Goal: Information Seeking & Learning: Learn about a topic

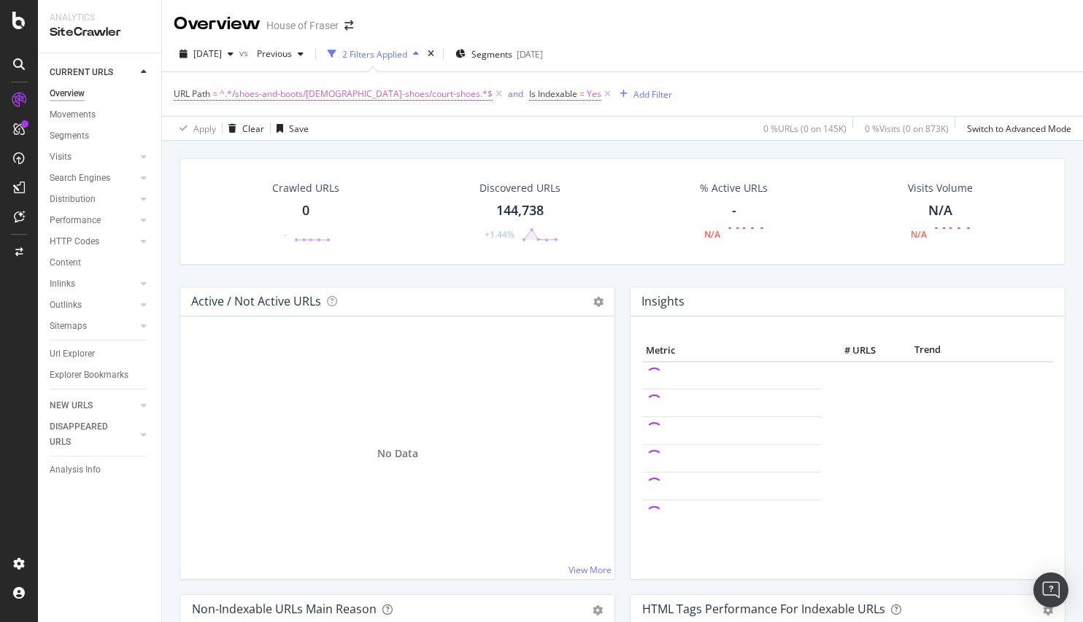
click at [83, 344] on div "Url Explorer" at bounding box center [106, 354] width 112 height 21
click at [77, 358] on div "Url Explorer" at bounding box center [72, 354] width 45 height 15
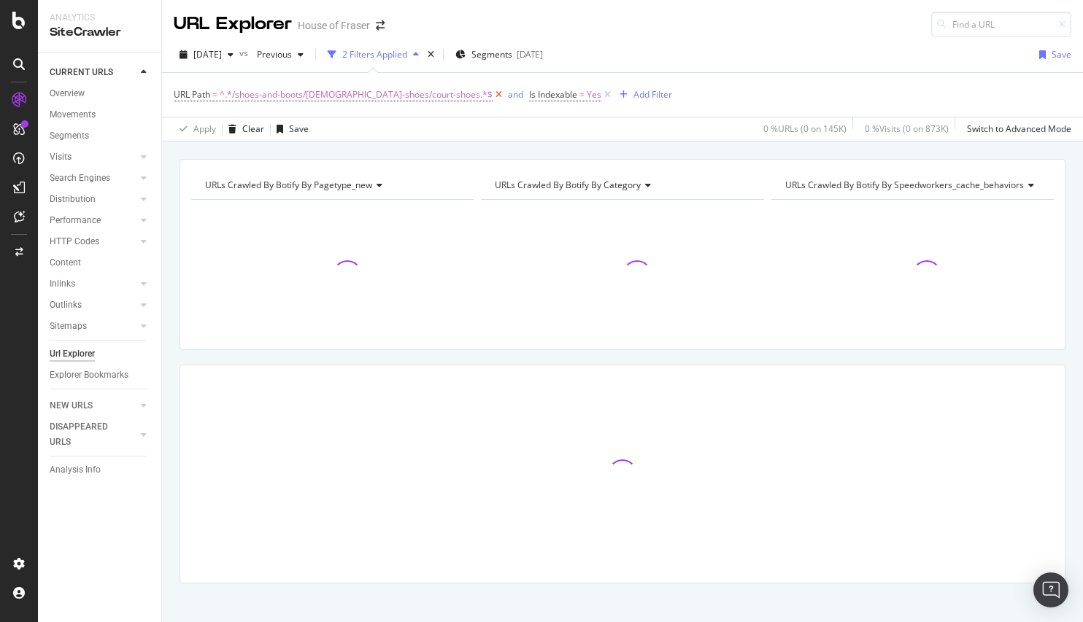
click at [492, 93] on icon at bounding box center [498, 95] width 12 height 15
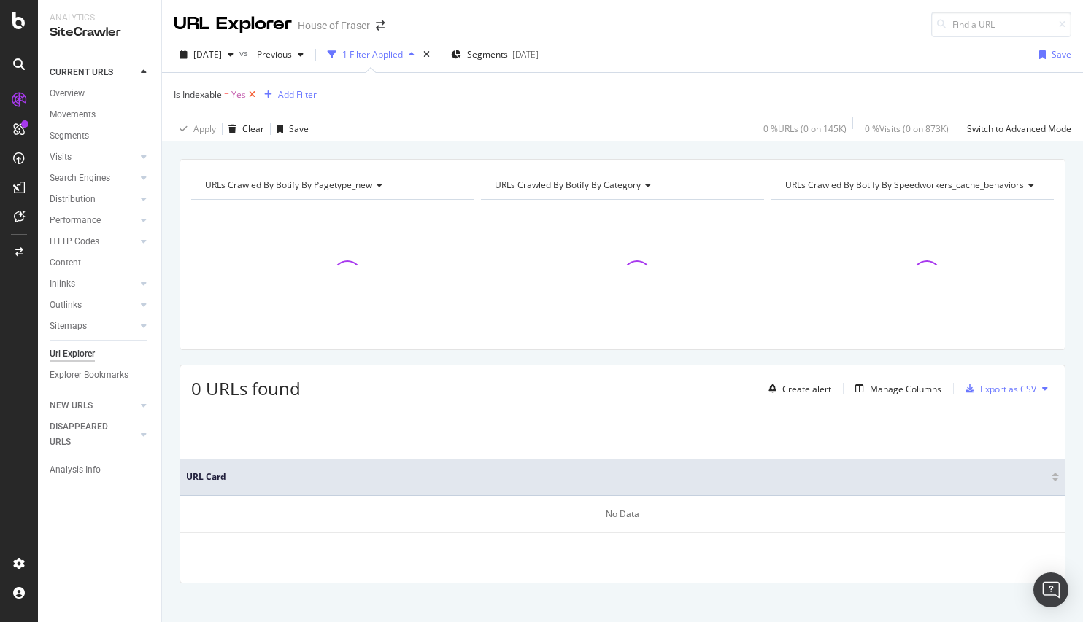
click at [258, 96] on icon at bounding box center [252, 95] width 12 height 15
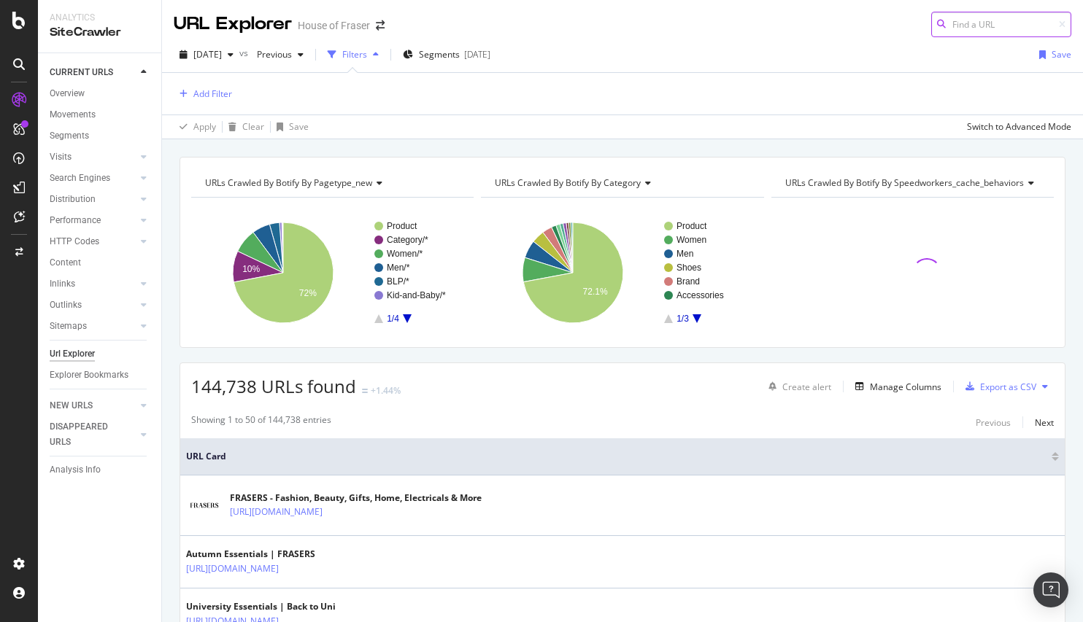
click at [953, 17] on input at bounding box center [1001, 25] width 140 height 26
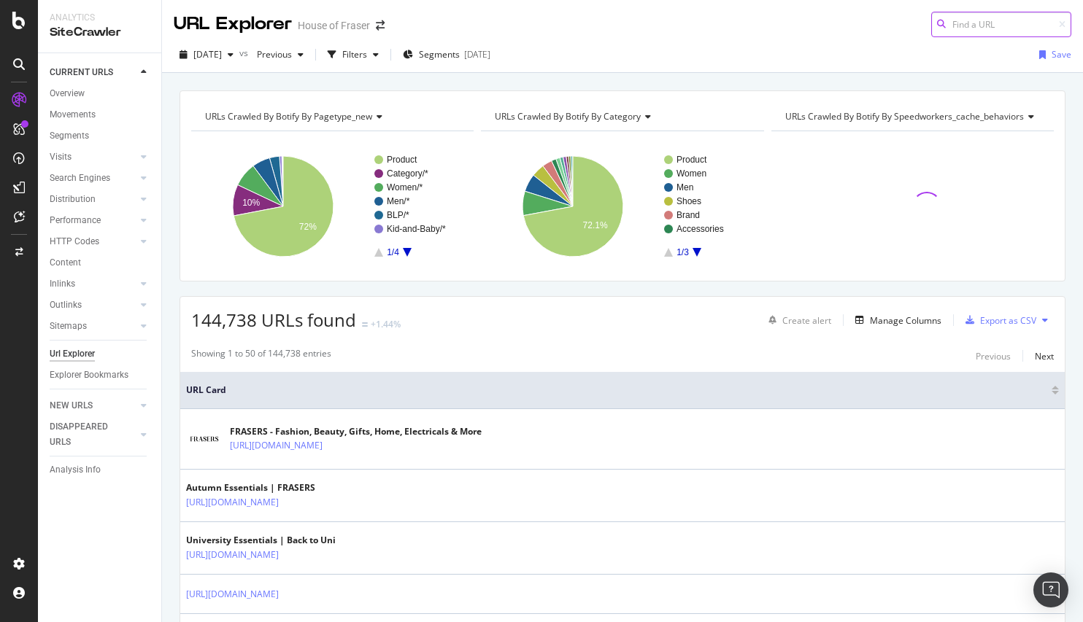
paste input "https://www.houseoffraser.co.uk/bags-and-luggage/handbags/coach"
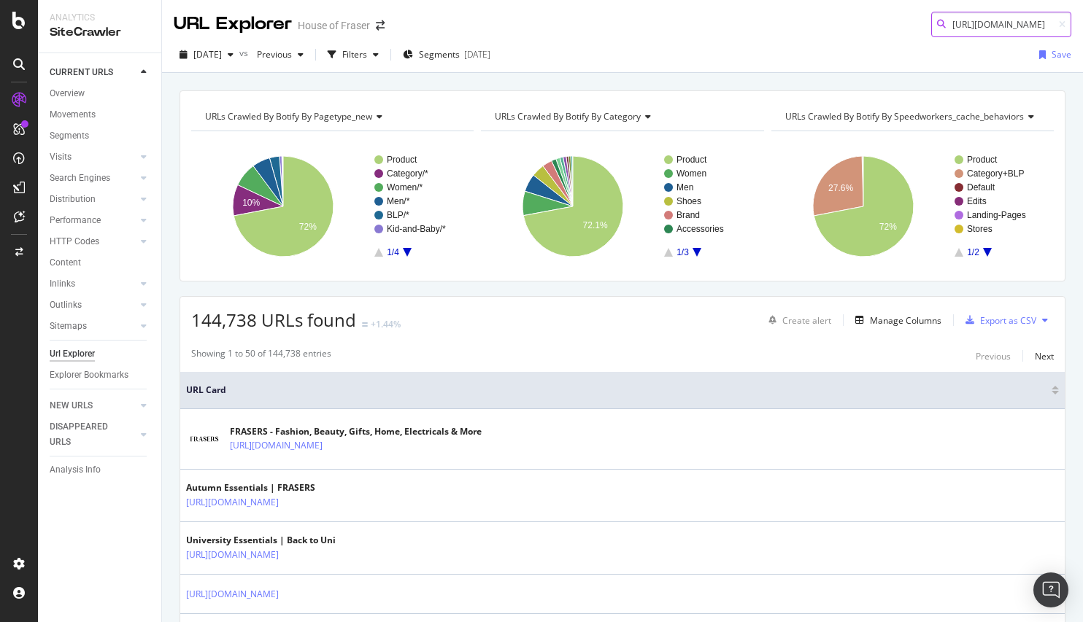
scroll to position [0, 179]
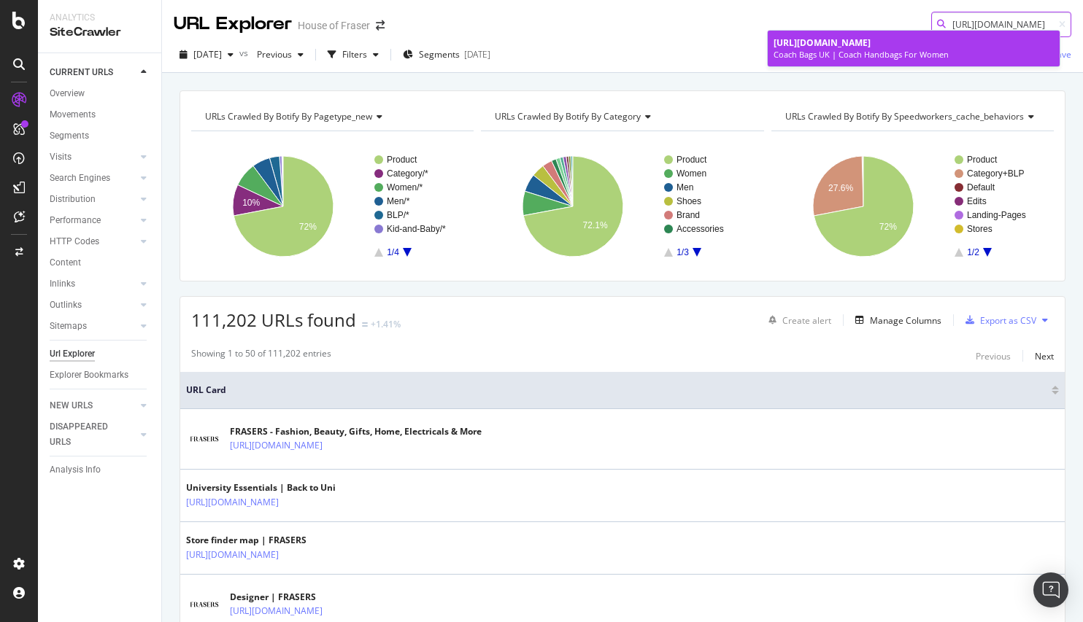
type input "https://www.houseoffraser.co.uk/bags-and-luggage/handbags/coach"
click at [896, 49] on div "[URL][DOMAIN_NAME]" at bounding box center [913, 42] width 280 height 12
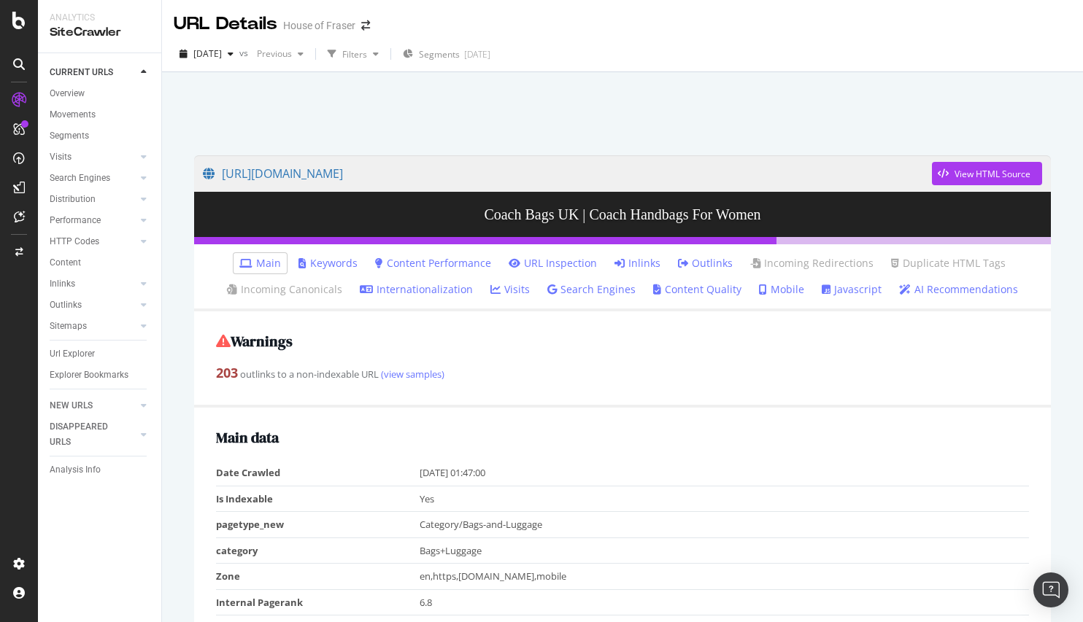
click at [636, 257] on link "Inlinks" at bounding box center [637, 263] width 46 height 15
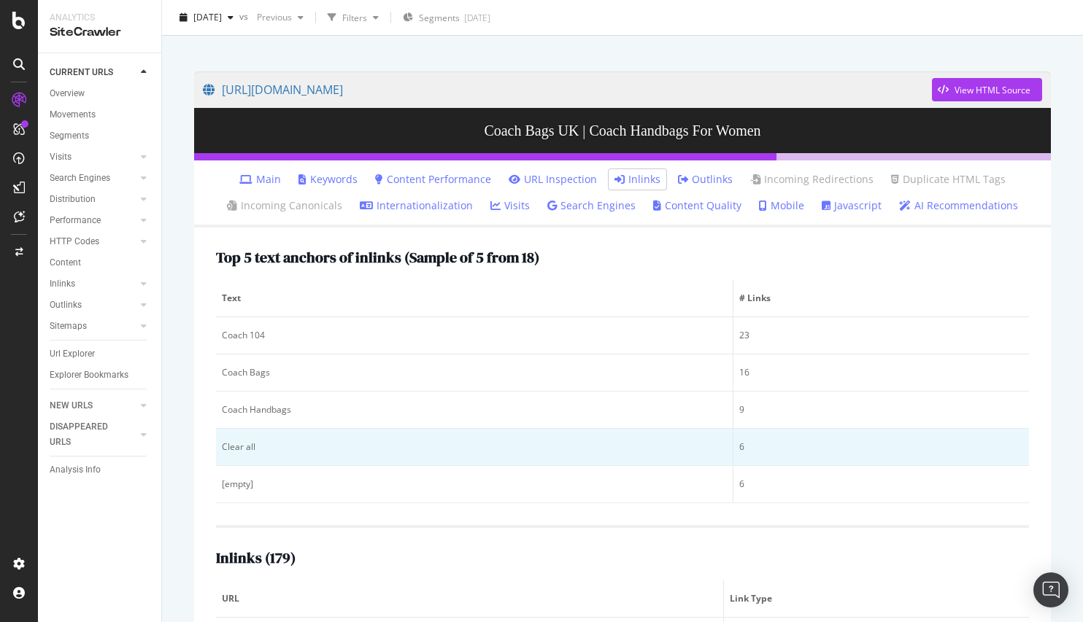
scroll to position [82, 0]
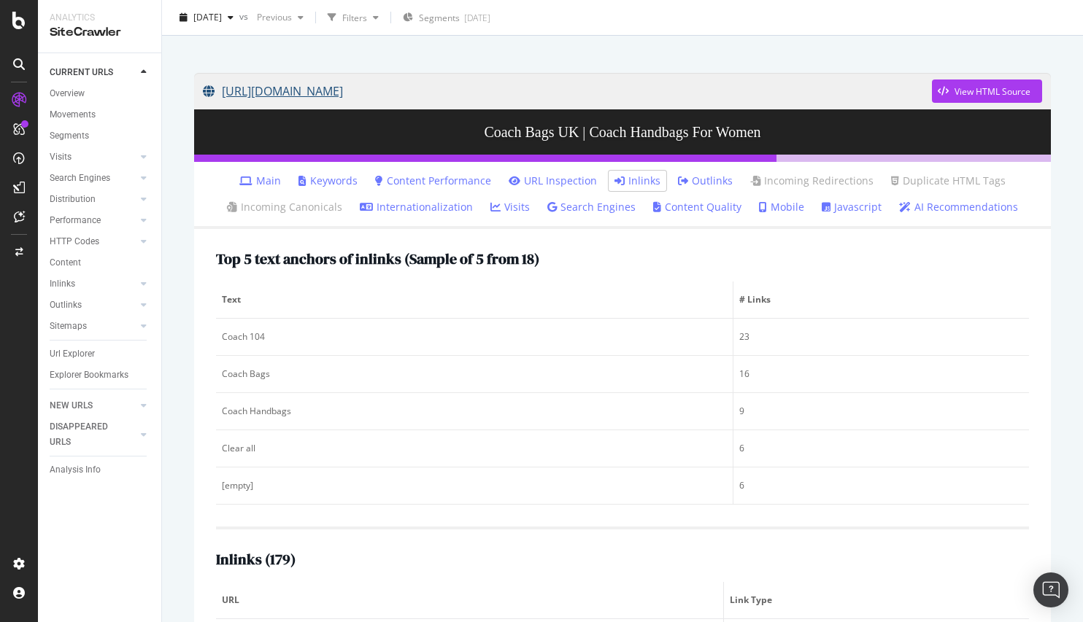
click at [516, 89] on link "[URL][DOMAIN_NAME]" at bounding box center [567, 91] width 729 height 36
click at [80, 354] on div "Url Explorer" at bounding box center [72, 354] width 45 height 15
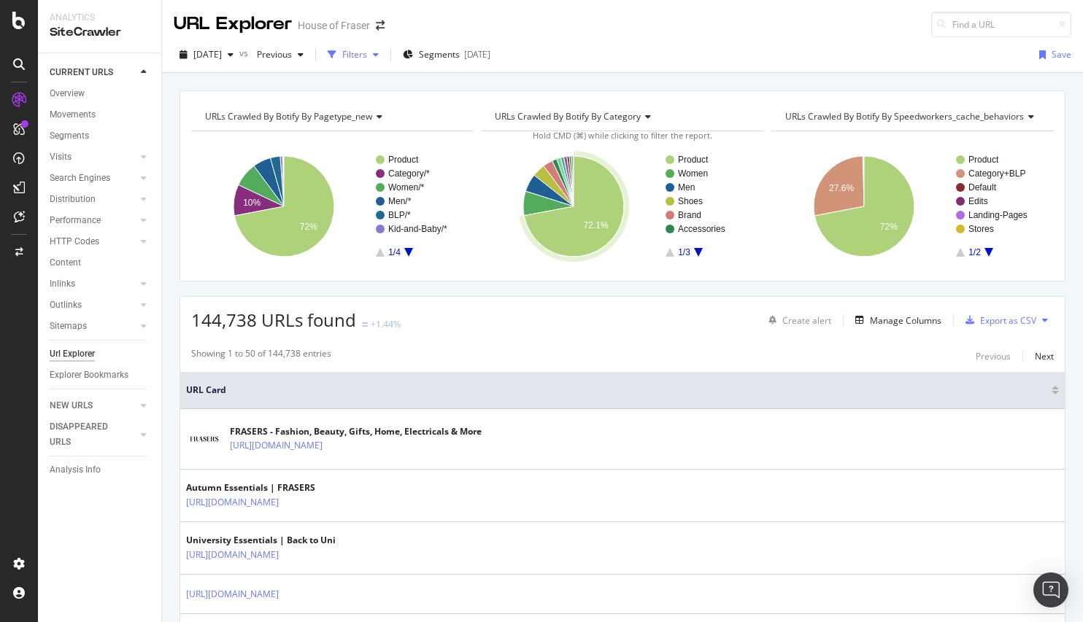
click at [367, 53] on div "Filters" at bounding box center [354, 54] width 25 height 12
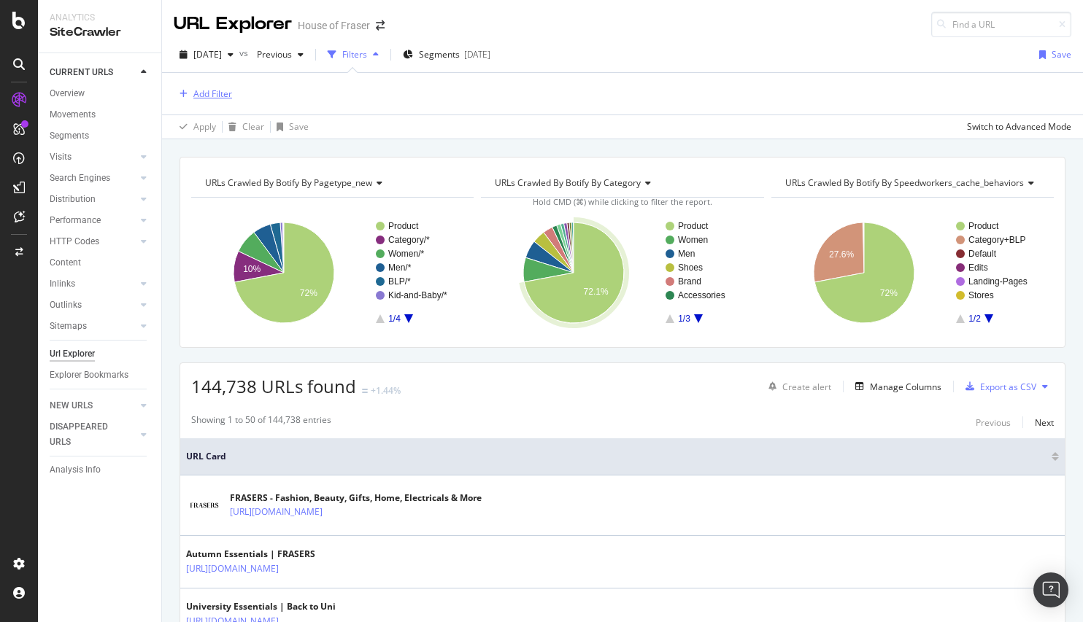
click at [217, 97] on div "Add Filter" at bounding box center [212, 94] width 39 height 12
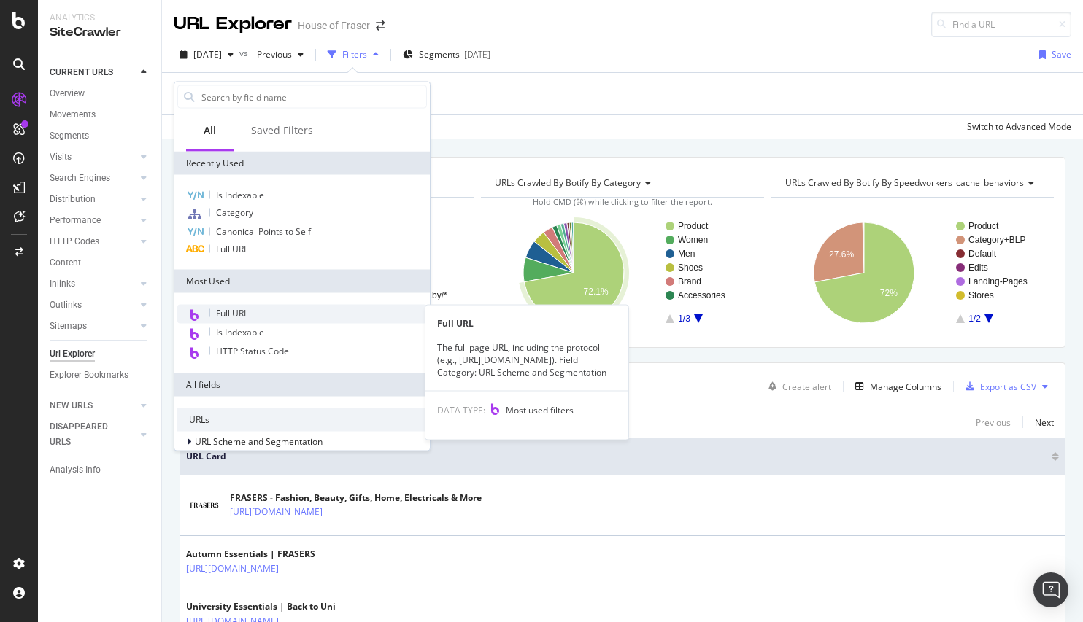
click at [244, 311] on span "Full URL" at bounding box center [232, 313] width 32 height 12
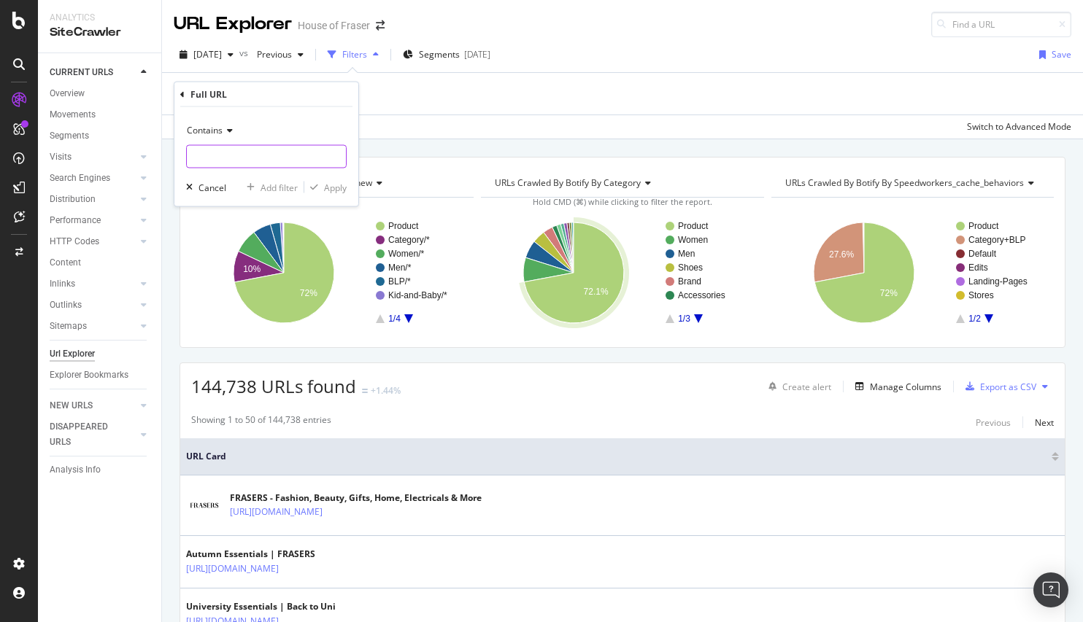
click at [245, 157] on input "text" at bounding box center [266, 156] width 159 height 23
paste input "[URL][DOMAIN_NAME]"
drag, startPoint x: 202, startPoint y: 158, endPoint x: 191, endPoint y: 150, distance: 13.2
click at [167, 157] on body "Analytics SiteCrawler CURRENT URLS Overview Movements Segments Visits Analysis …" at bounding box center [541, 311] width 1083 height 622
click at [315, 153] on input "[URL][DOMAIN_NAME]" at bounding box center [256, 156] width 138 height 23
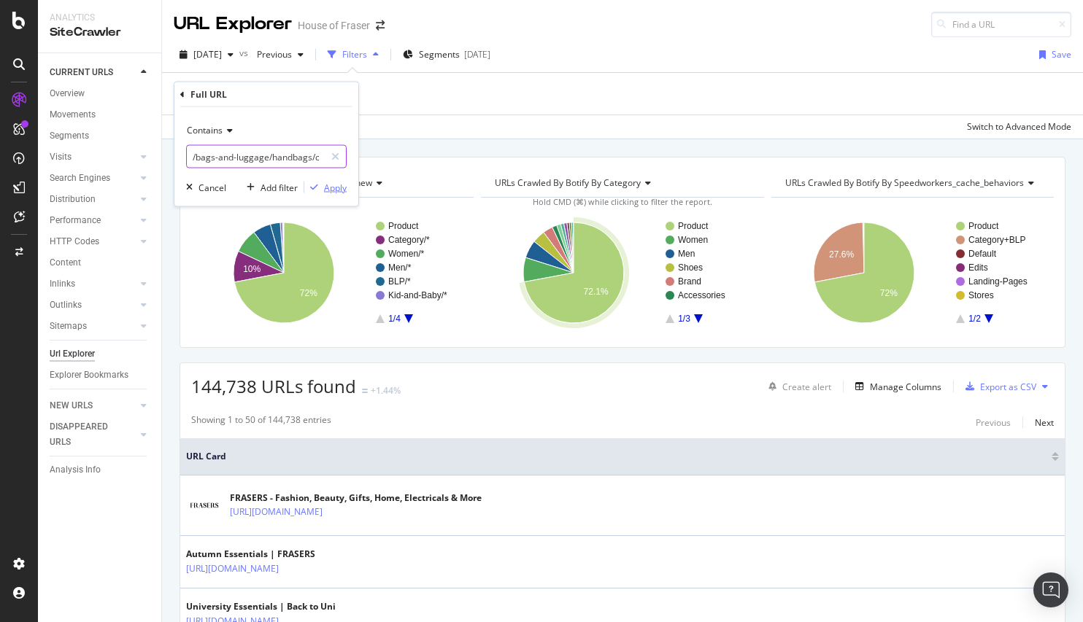
type input "/bags-and-luggage/handbags/coach"
click at [334, 185] on div "Apply" at bounding box center [335, 187] width 23 height 12
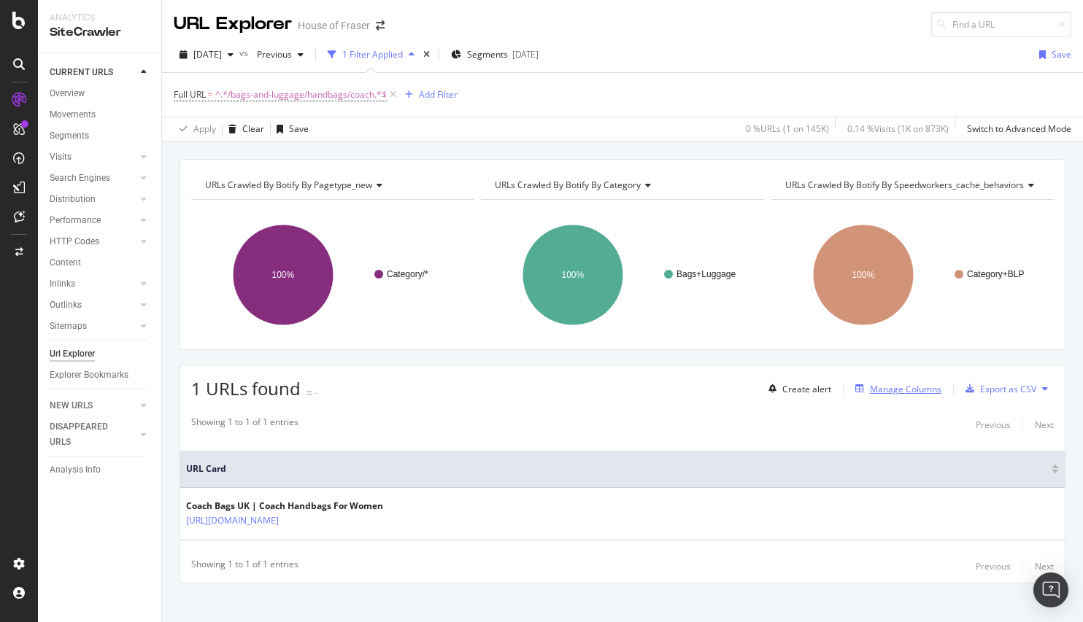
click at [894, 387] on div "Manage Columns" at bounding box center [905, 389] width 71 height 12
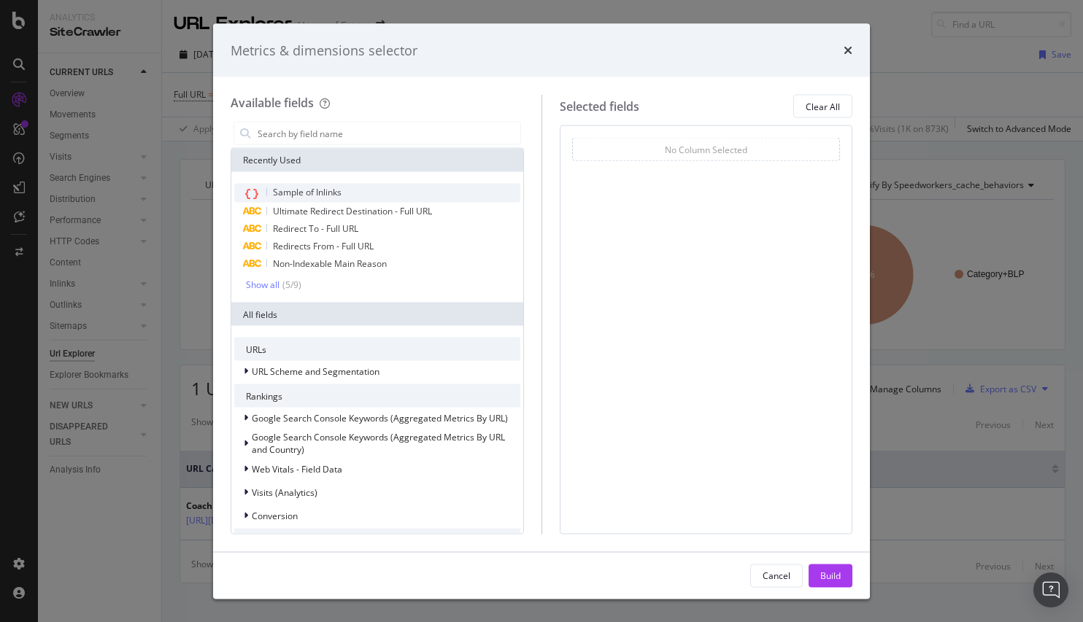
click at [317, 187] on span "Sample of Inlinks" at bounding box center [307, 192] width 69 height 12
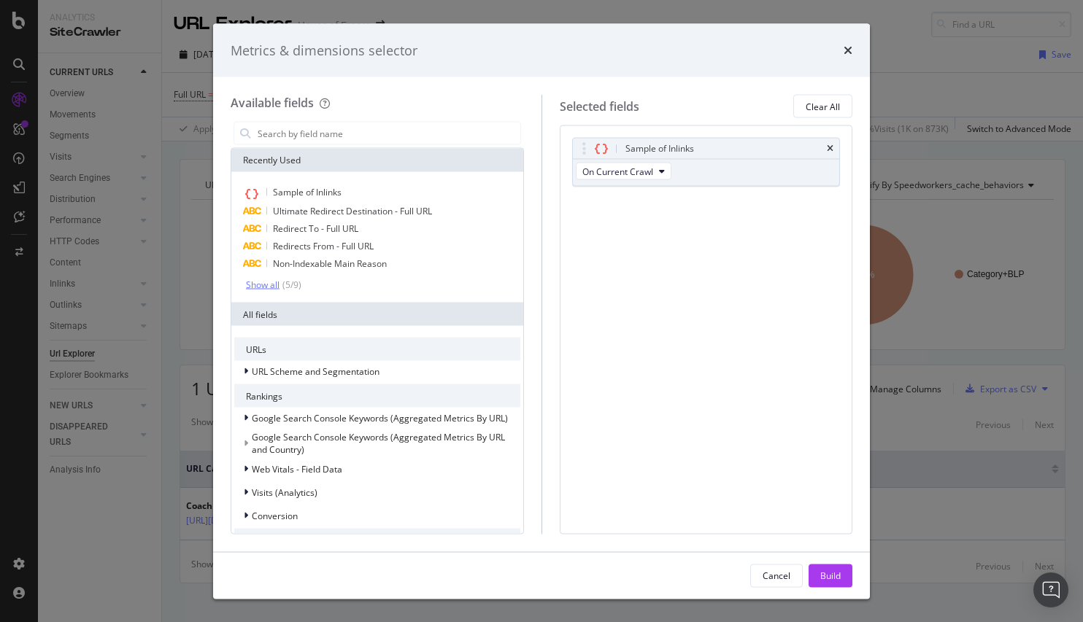
click at [263, 279] on div "Show all" at bounding box center [263, 284] width 34 height 10
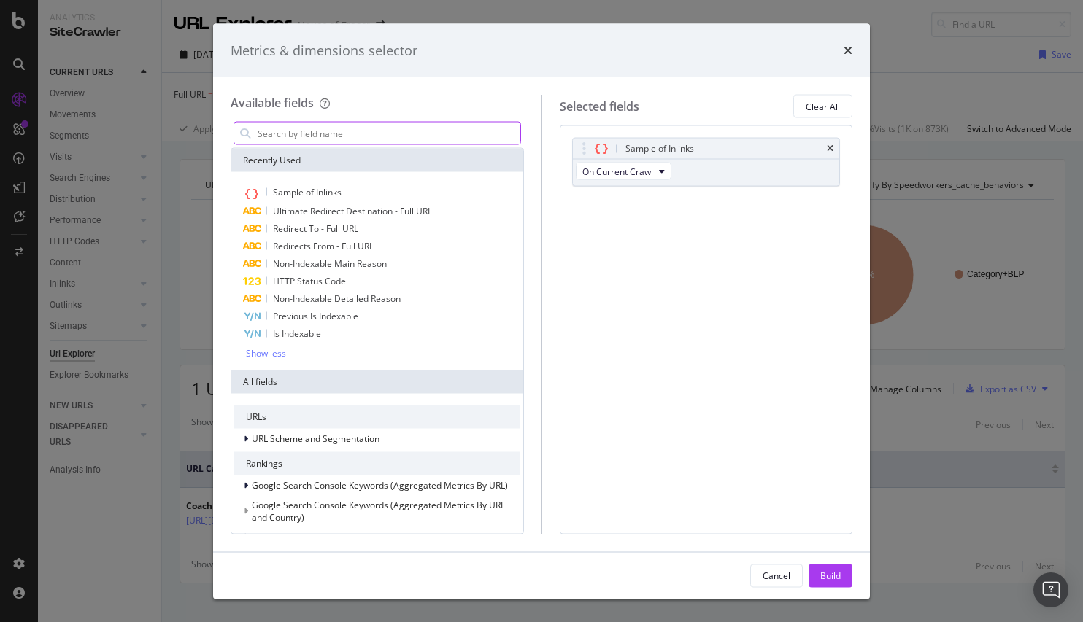
click at [342, 132] on input "modal" at bounding box center [388, 134] width 264 height 22
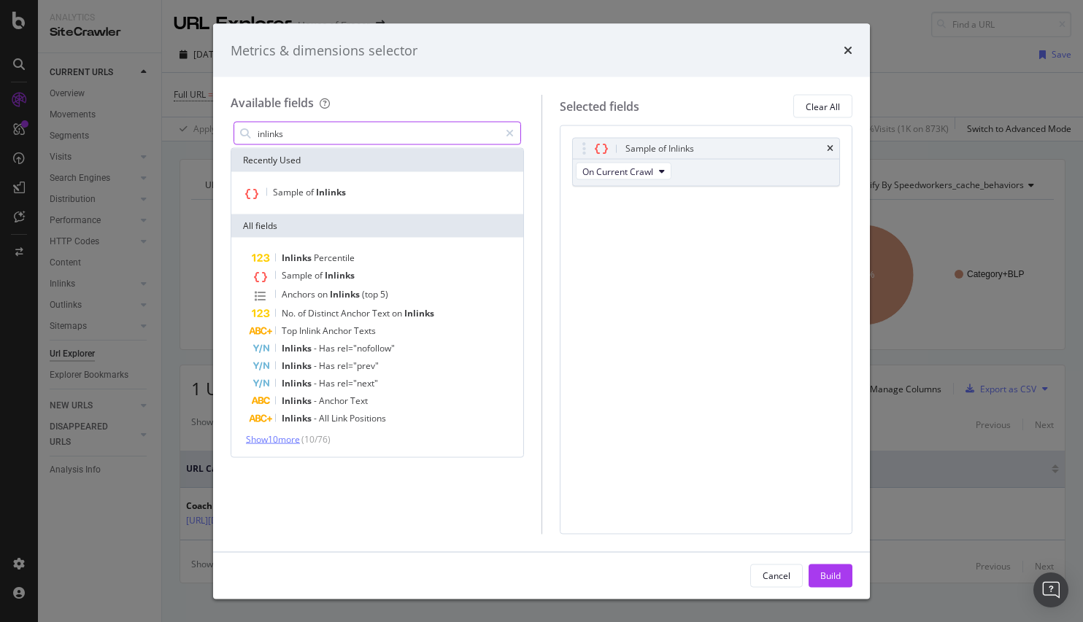
type input "inlinks"
click at [283, 441] on span "Show 10 more" at bounding box center [273, 439] width 54 height 12
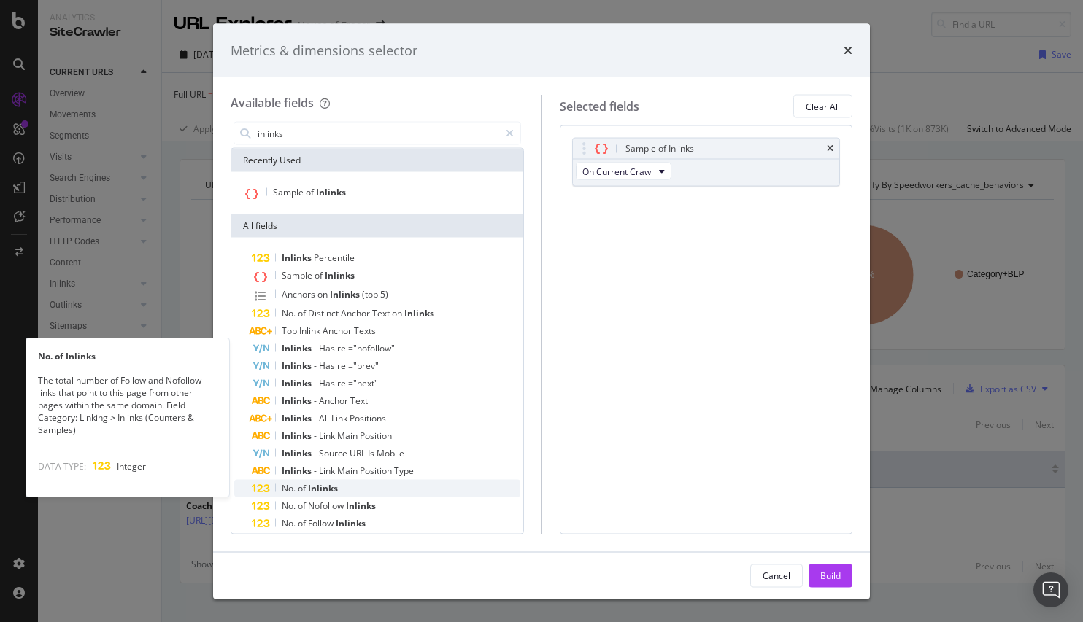
click at [355, 487] on div "No. of Inlinks" at bounding box center [386, 489] width 268 height 18
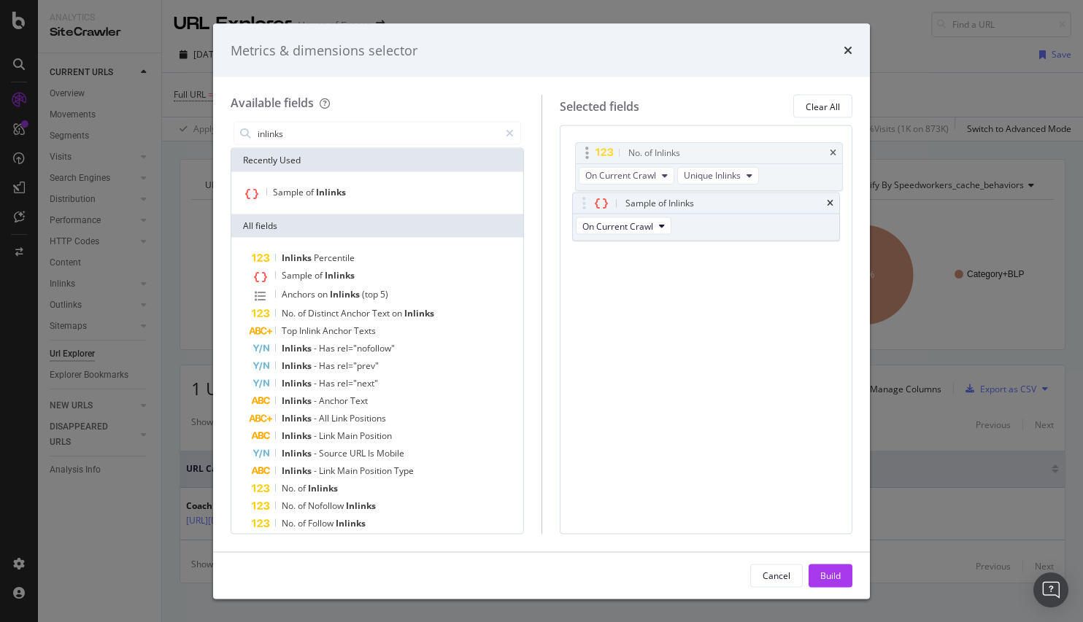
drag, startPoint x: 580, startPoint y: 202, endPoint x: 583, endPoint y: 151, distance: 51.1
click at [583, 152] on body "Analytics SiteCrawler CURRENT URLS Overview Movements Segments Visits Analysis …" at bounding box center [541, 311] width 1083 height 622
click at [834, 581] on div "Build" at bounding box center [830, 575] width 20 height 12
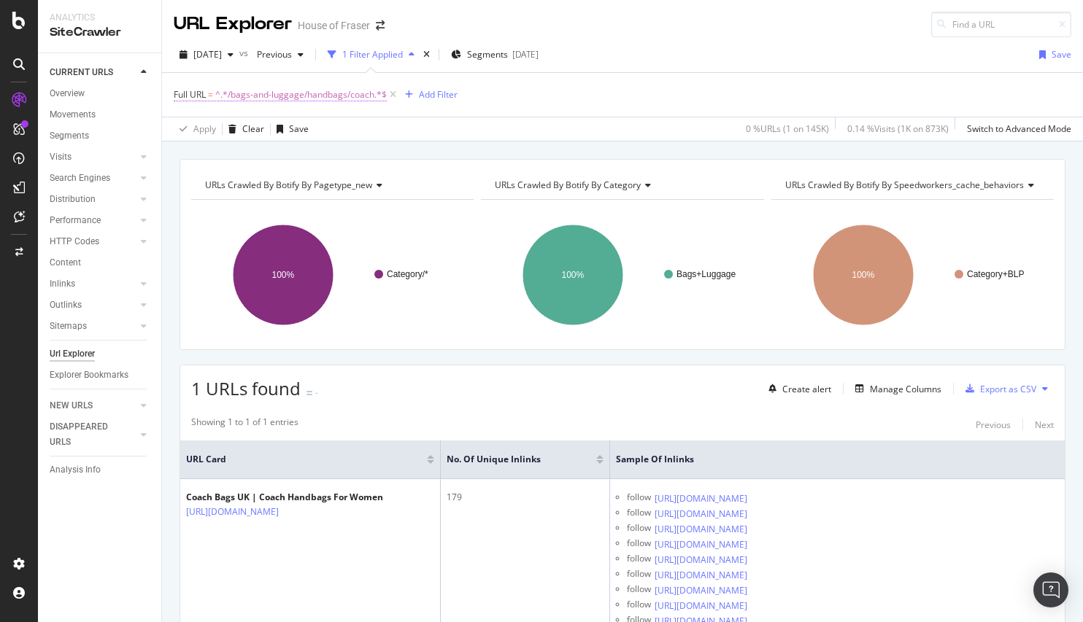
click at [334, 91] on span "^.*/bags-and-luggage/handbags/coach.*$" at bounding box center [300, 95] width 171 height 20
click at [336, 157] on icon at bounding box center [335, 155] width 8 height 10
click at [298, 150] on input "text" at bounding box center [266, 155] width 159 height 23
paste input "/brand/fiorelli"
type input "/brand/fiorelli"
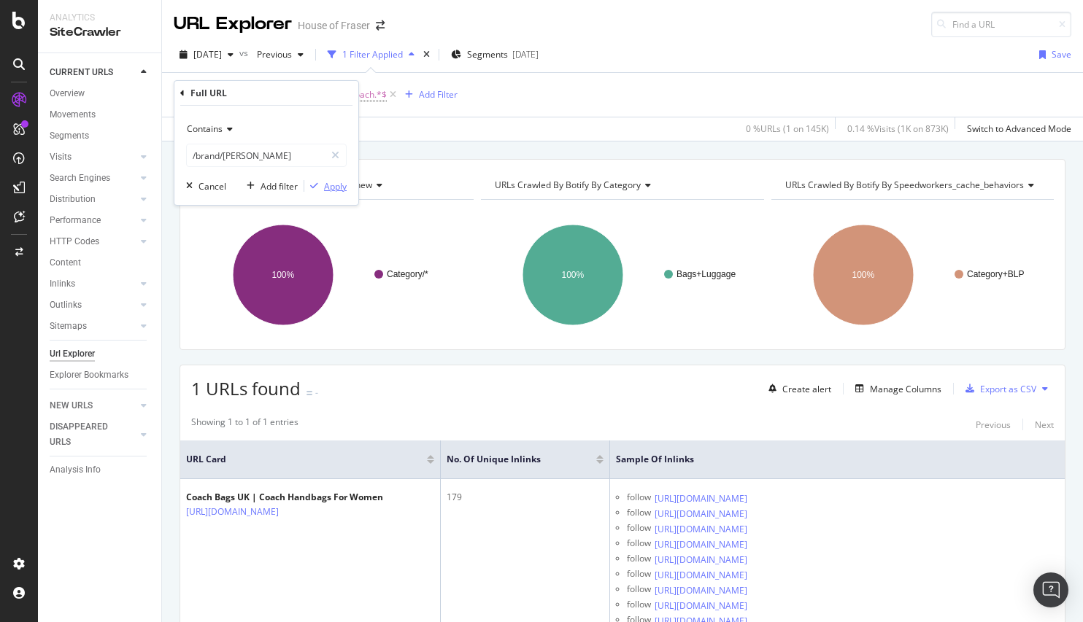
click at [340, 190] on div "Apply" at bounding box center [335, 186] width 23 height 12
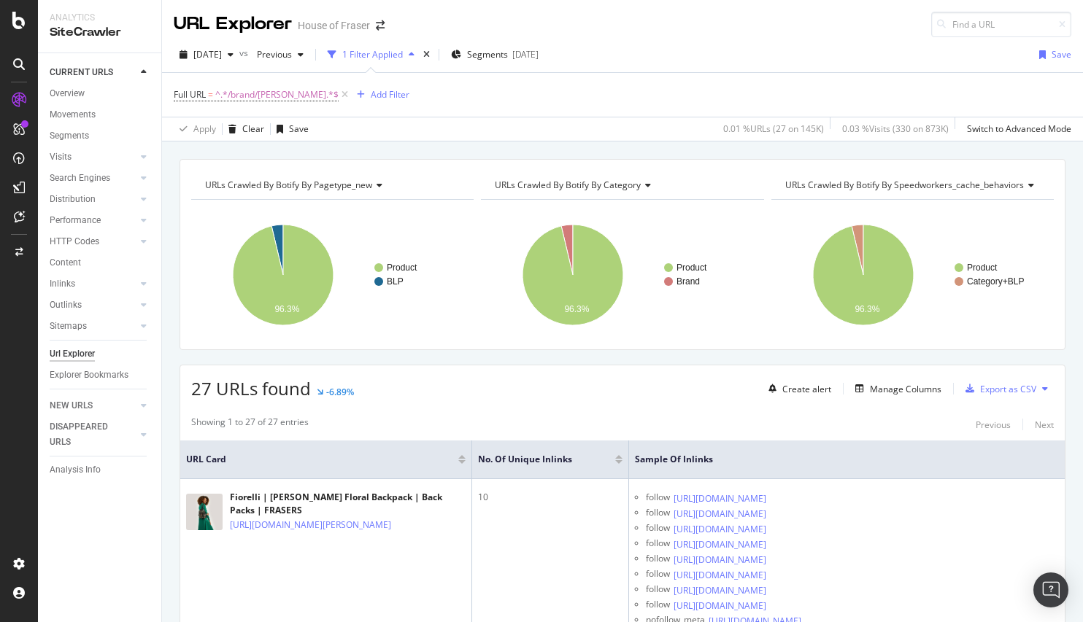
click at [620, 463] on div at bounding box center [618, 462] width 7 height 4
click at [309, 54] on div "button" at bounding box center [301, 54] width 18 height 9
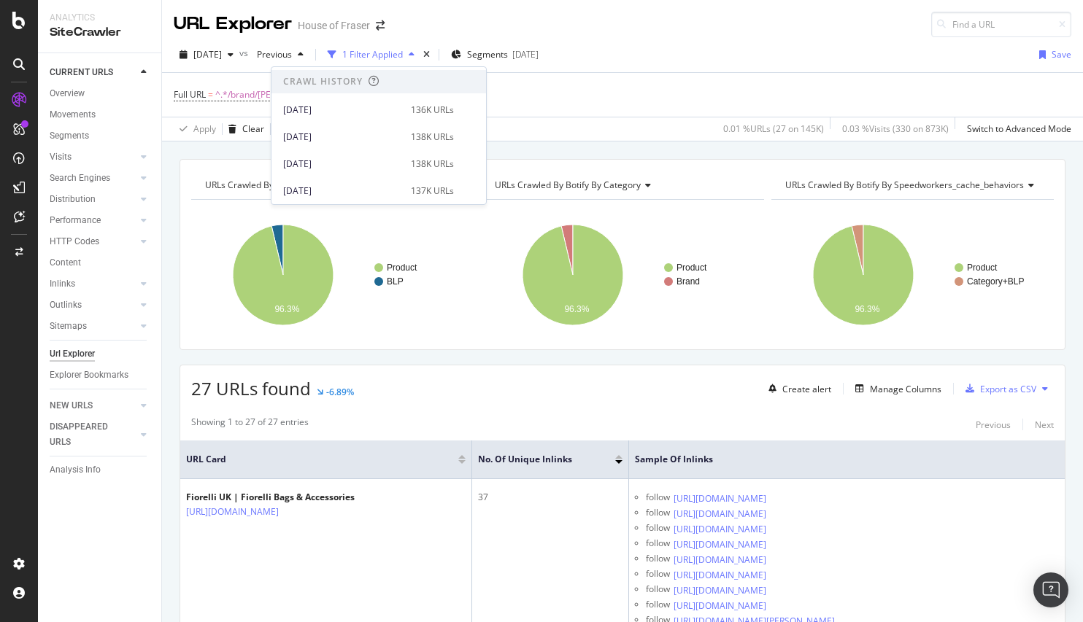
scroll to position [289, 0]
click at [371, 170] on div "2025 May. 4th" at bounding box center [342, 165] width 119 height 13
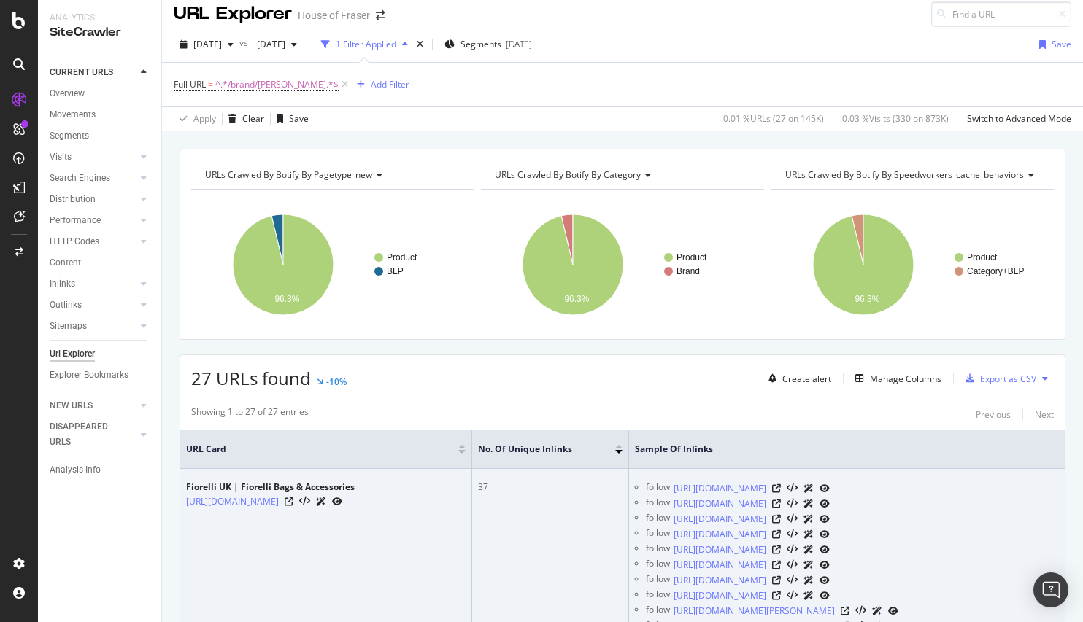
scroll to position [11, 0]
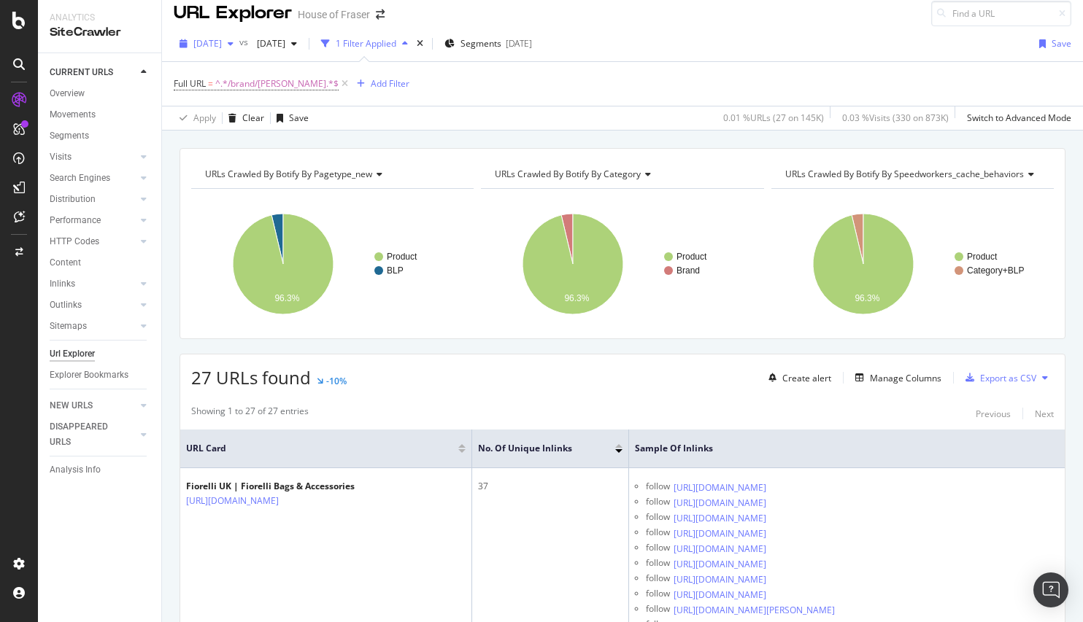
click at [233, 44] on icon "button" at bounding box center [231, 43] width 6 height 9
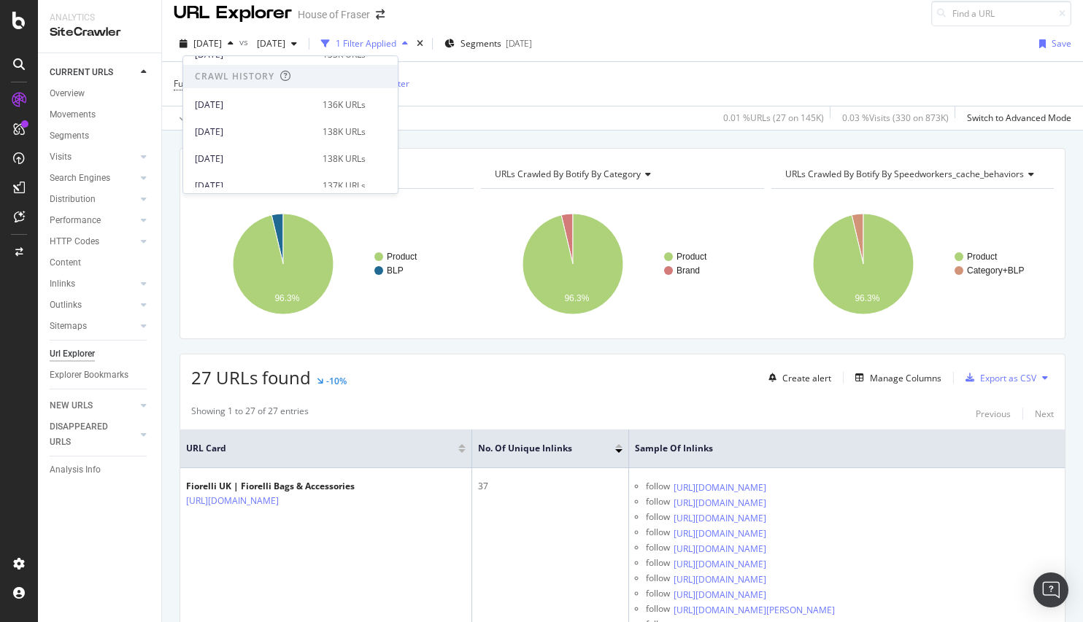
scroll to position [285, 0]
click at [267, 104] on div "2025 Jul. 13th" at bounding box center [254, 104] width 119 height 13
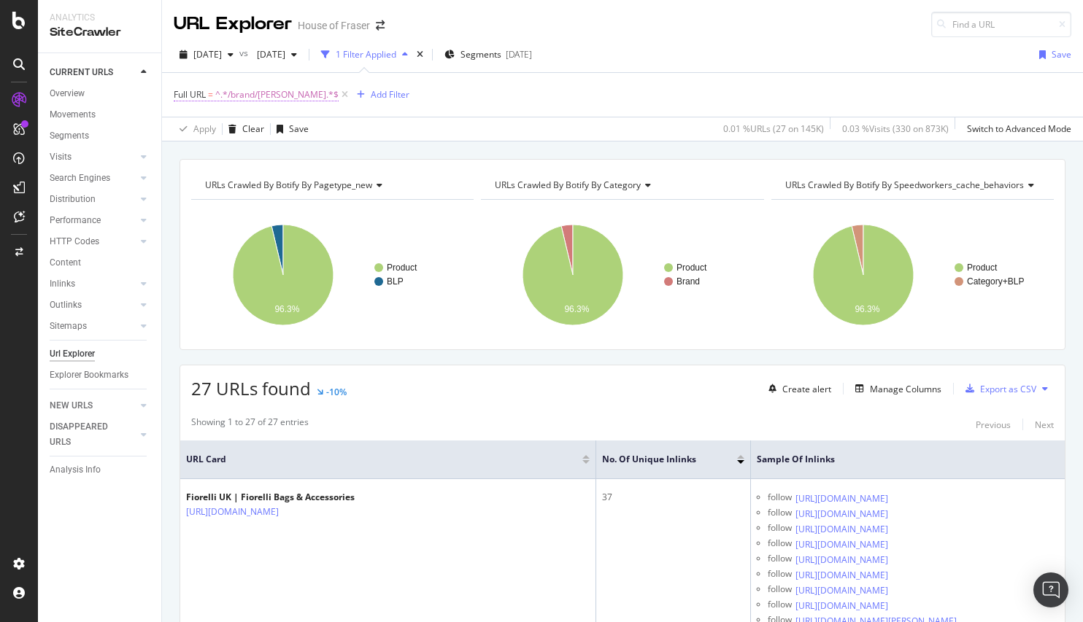
click at [274, 98] on span "^.*/brand/[PERSON_NAME].*$" at bounding box center [276, 95] width 123 height 20
drag, startPoint x: 279, startPoint y: 158, endPoint x: 170, endPoint y: 155, distance: 108.7
click at [170, 155] on body "Analytics SiteCrawler CURRENT URLS Overview Movements Segments Visits Analysis …" at bounding box center [541, 311] width 1083 height 622
drag, startPoint x: 263, startPoint y: 159, endPoint x: 183, endPoint y: 150, distance: 80.7
click at [183, 150] on div "Contains /brand/fiorelli Cancel Add filter Apply" at bounding box center [266, 155] width 184 height 99
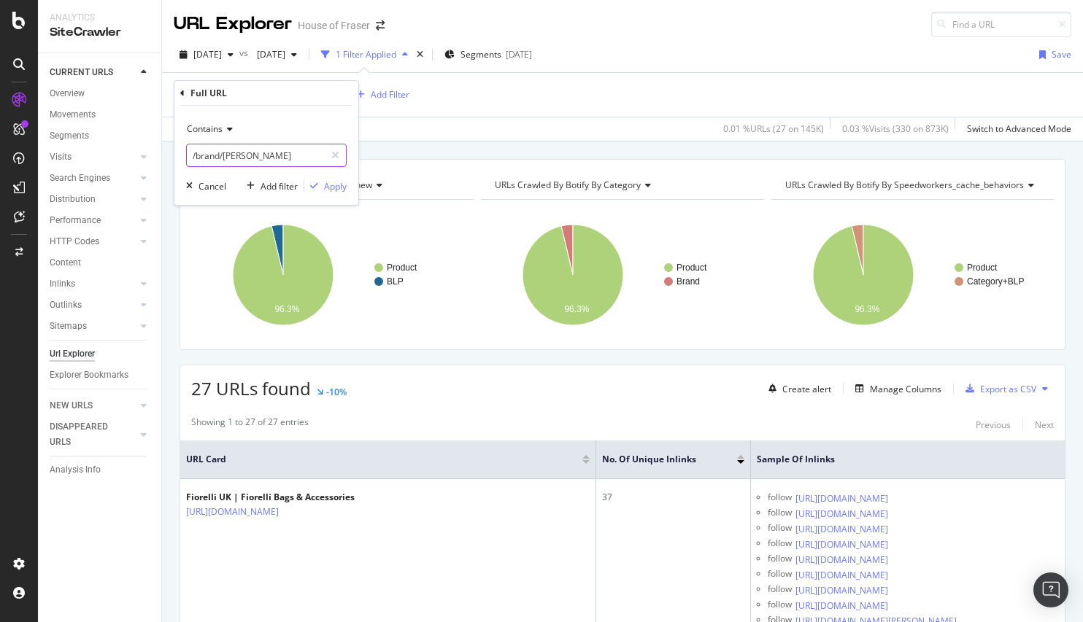
paste input "home-and-furniture/bedroom"
type input "/home-and-furniture/bedroom"
click at [334, 181] on div "Apply" at bounding box center [335, 186] width 23 height 12
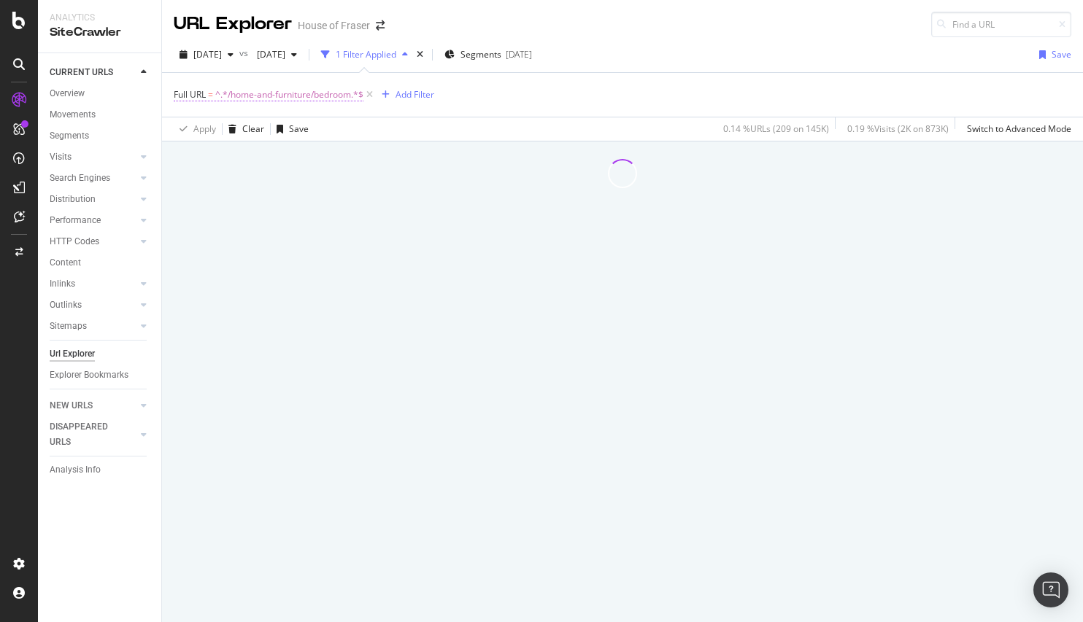
click at [322, 97] on span "^.*/home-and-furniture/bedroom.*$" at bounding box center [289, 95] width 148 height 20
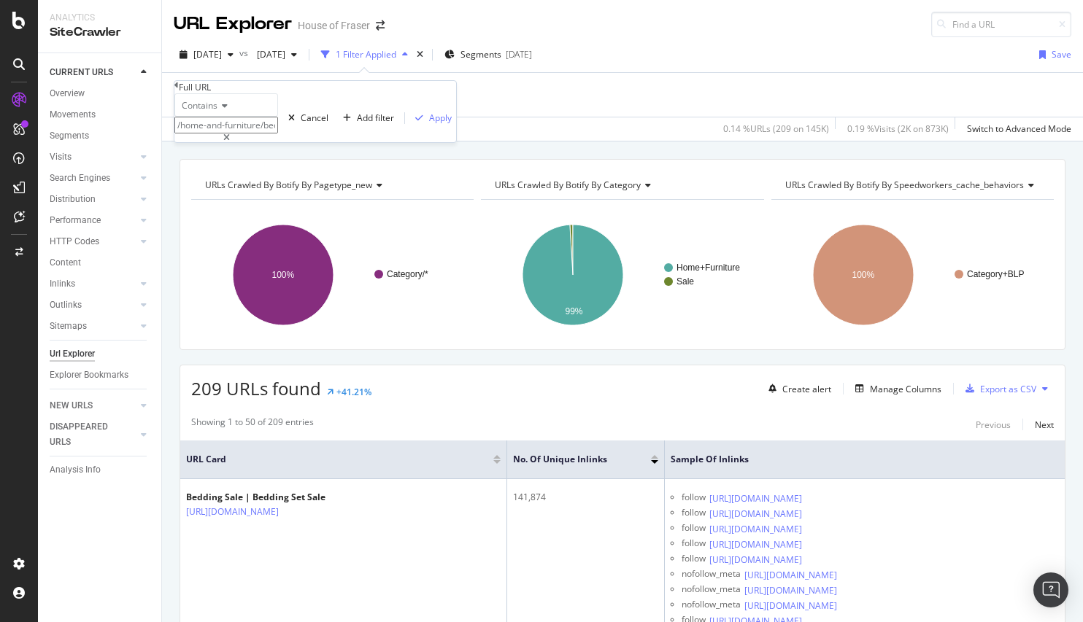
click at [278, 133] on input "/home-and-furniture/bedroom" at bounding box center [226, 125] width 104 height 17
type input "/brand/diesel"
click at [429, 124] on div "Apply" at bounding box center [440, 118] width 23 height 12
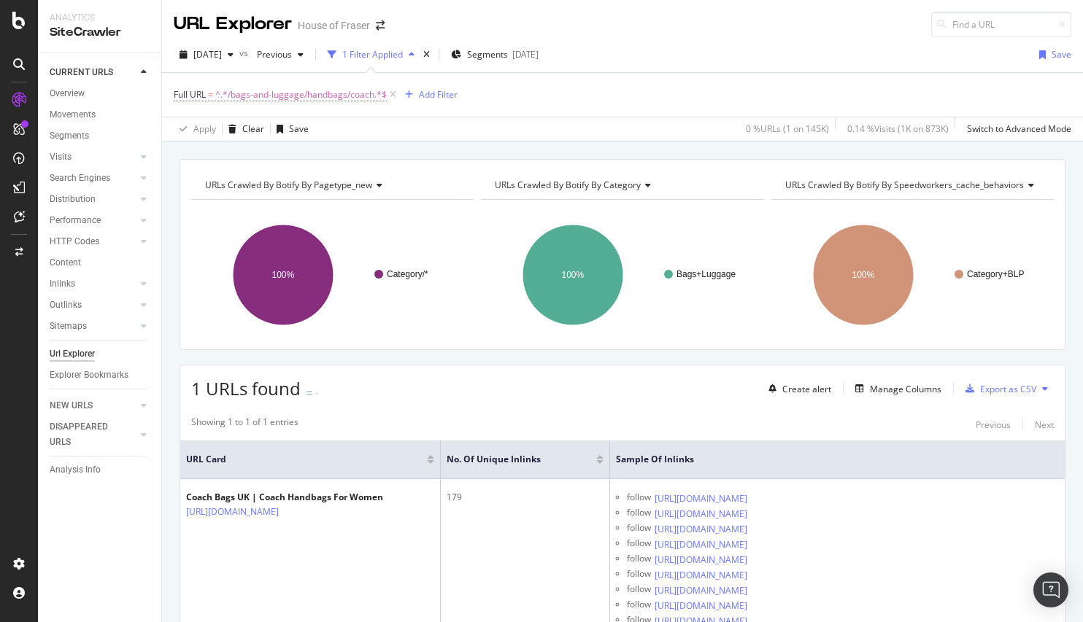
click at [349, 92] on span "^.*/bags-and-luggage/handbags/coach.*$" at bounding box center [300, 95] width 171 height 20
click at [333, 158] on icon at bounding box center [335, 155] width 8 height 10
click at [247, 158] on input "text" at bounding box center [266, 155] width 159 height 23
paste input "/brand/birkenstock"
type input "/brand/birkenstock"
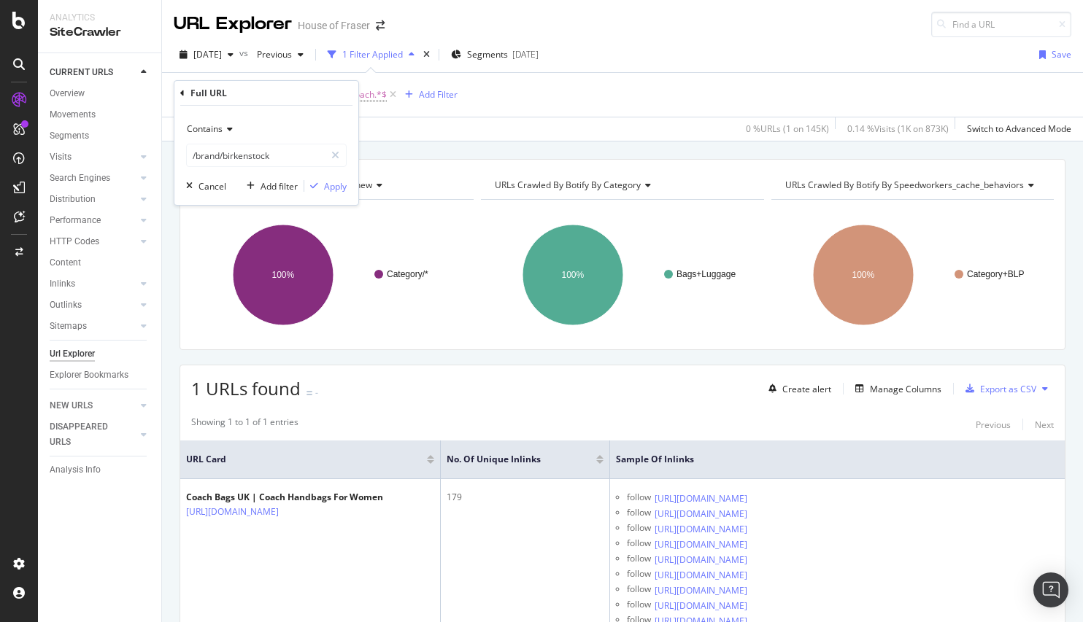
click at [352, 183] on div "Contains /brand/birkenstock Cancel Add filter Apply" at bounding box center [266, 155] width 184 height 99
click at [340, 183] on div "Apply" at bounding box center [335, 186] width 23 height 12
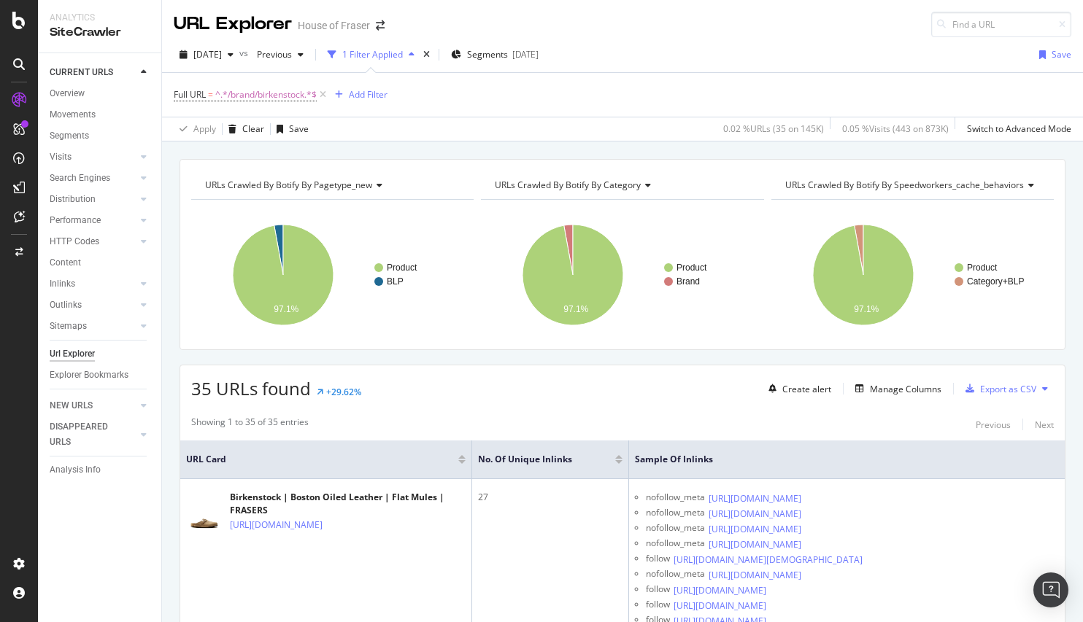
click at [616, 462] on div at bounding box center [618, 462] width 7 height 4
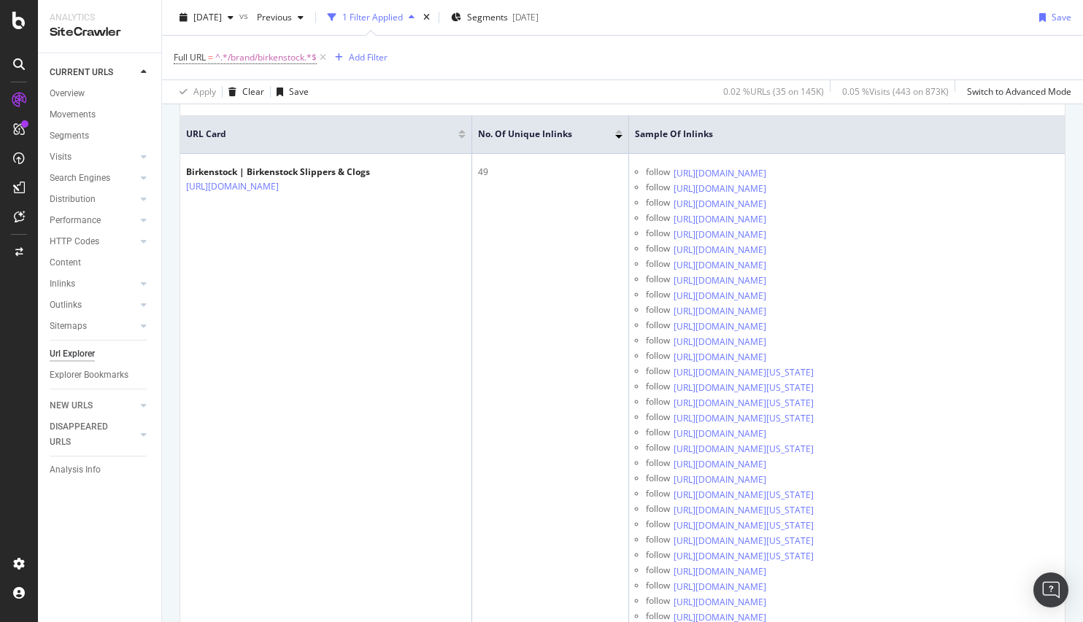
scroll to position [328, 0]
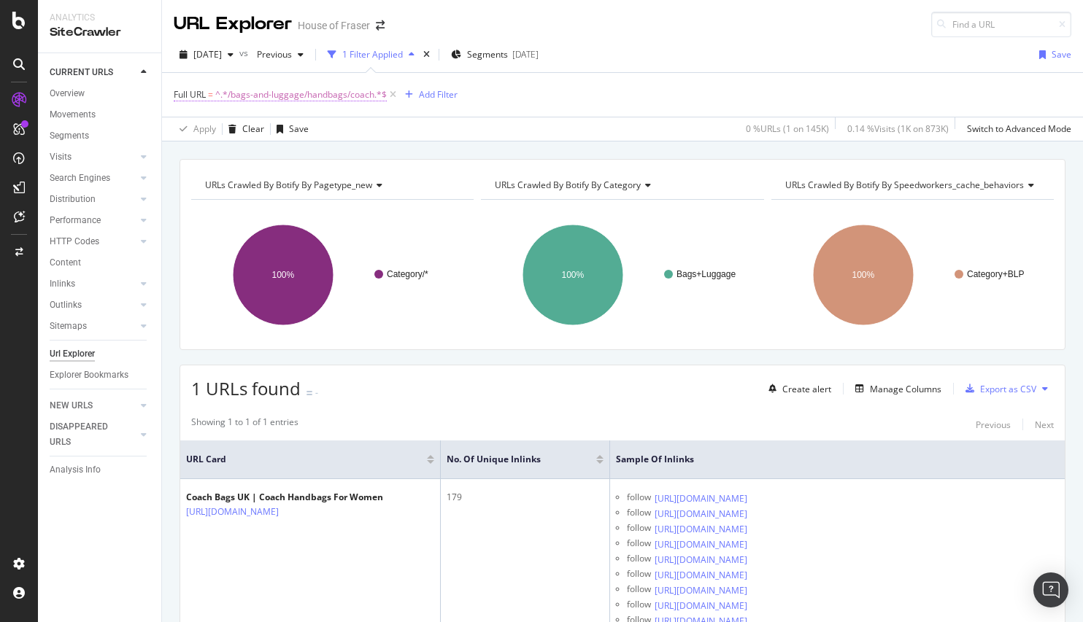
click at [317, 90] on span "^.*/bags-and-luggage/handbags/coach.*$" at bounding box center [300, 95] width 171 height 20
click at [330, 157] on div at bounding box center [335, 155] width 21 height 23
click at [295, 157] on input "text" at bounding box center [266, 155] width 159 height 23
type input "/brand/[PERSON_NAME]"
click at [334, 182] on div "Apply" at bounding box center [335, 186] width 23 height 12
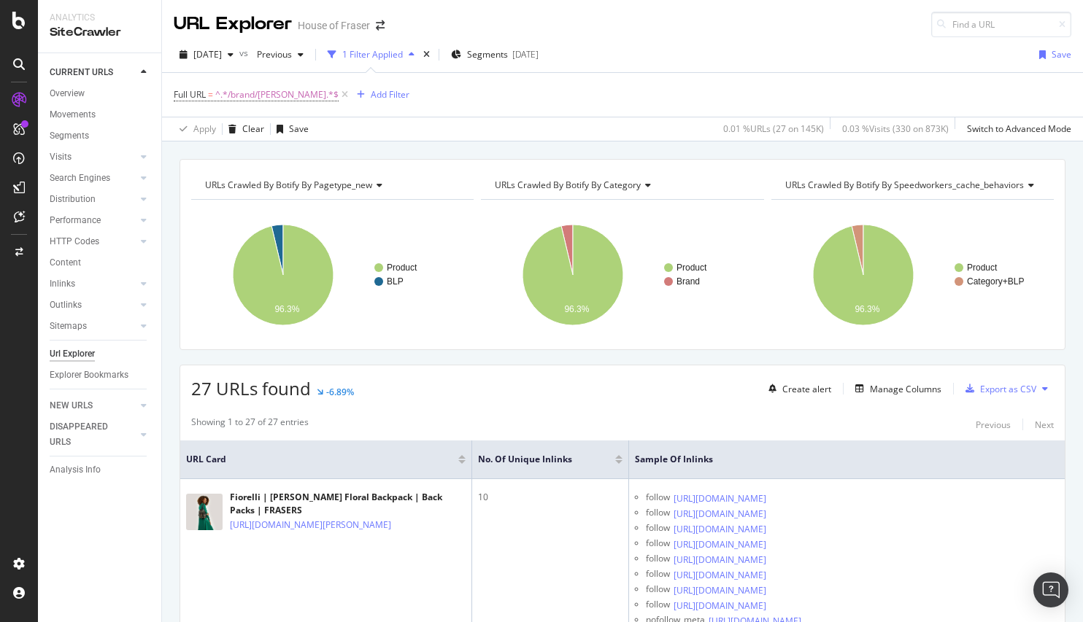
click at [616, 458] on div at bounding box center [618, 457] width 7 height 4
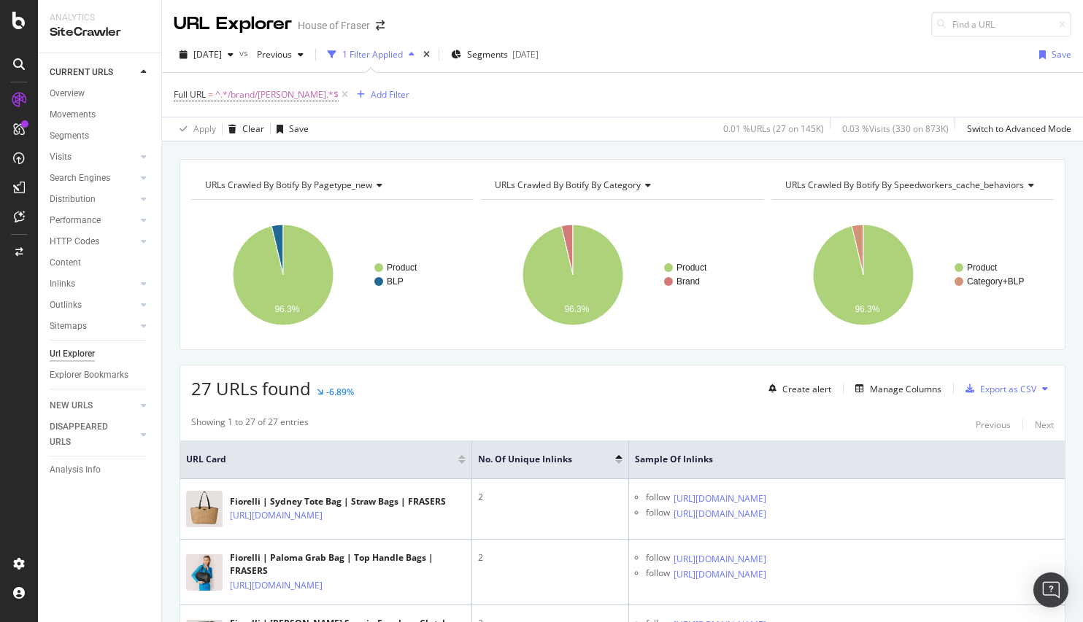
click at [616, 462] on div at bounding box center [618, 462] width 7 height 4
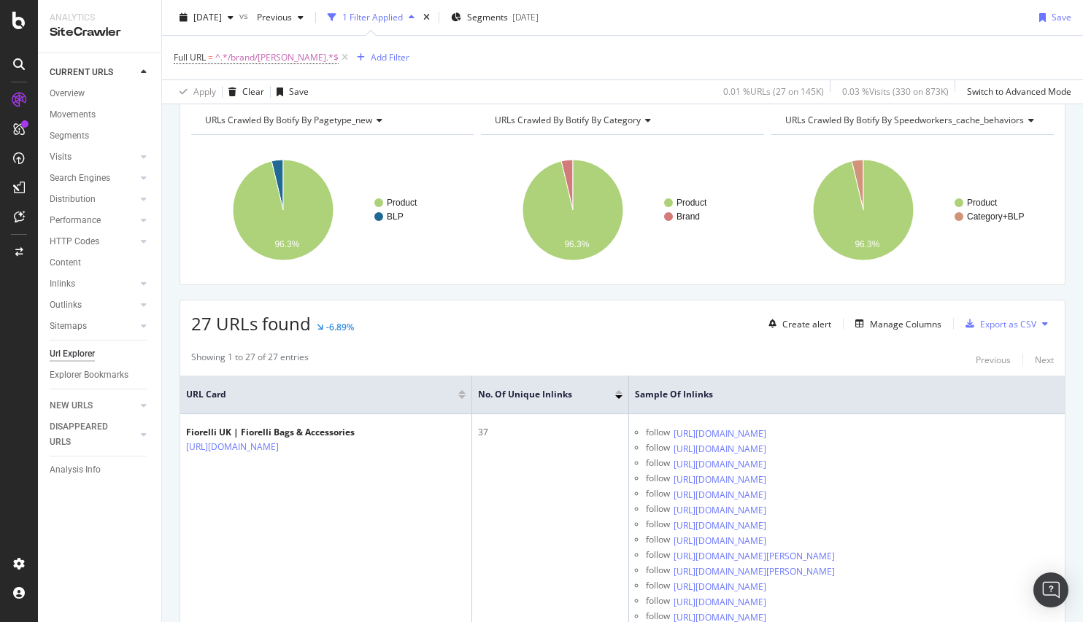
scroll to position [58, 0]
